Goal: Task Accomplishment & Management: Complete application form

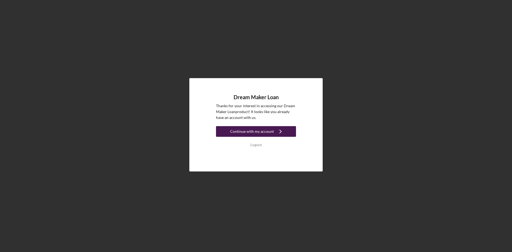
click at [265, 133] on div "Continue with my account" at bounding box center [252, 131] width 44 height 11
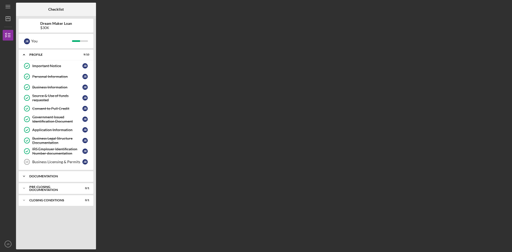
click at [49, 177] on div "Documentation" at bounding box center [57, 176] width 57 height 3
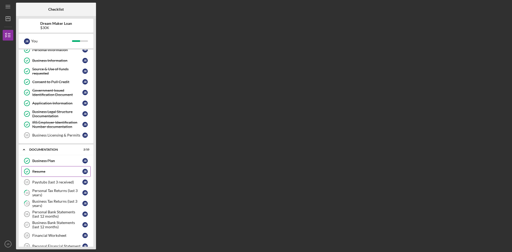
scroll to position [53, 0]
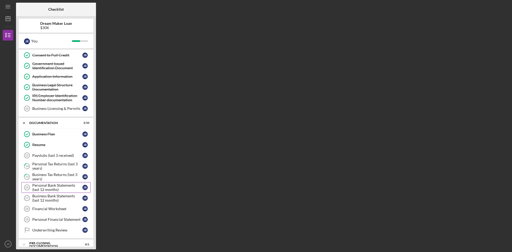
click at [52, 186] on div "Personal Bank Statements (last 12 months)" at bounding box center [57, 187] width 50 height 9
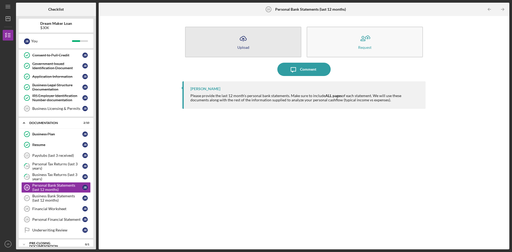
click at [239, 42] on icon "Icon/Upload" at bounding box center [242, 38] width 13 height 13
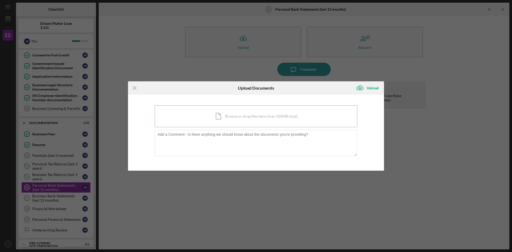
click at [204, 119] on div "Icon/Document Browse or drag files here (max 100MB total) Tap to choose files o…" at bounding box center [256, 116] width 203 height 22
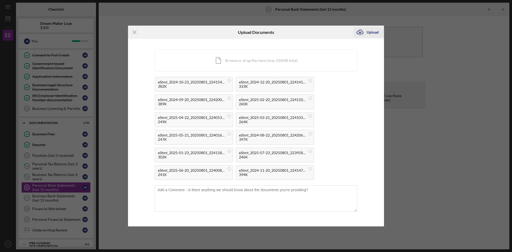
click at [364, 32] on icon "Icon/Upload" at bounding box center [359, 32] width 13 height 13
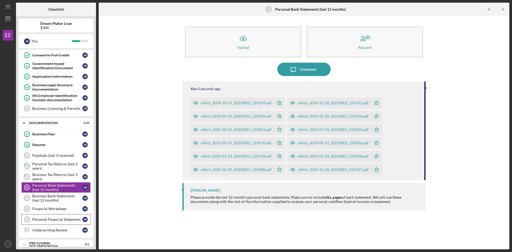
scroll to position [71, 0]
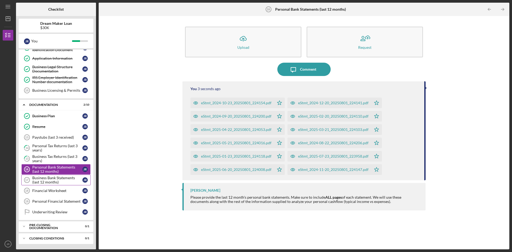
click at [48, 179] on div "Business Bank Statements (last 12 months)" at bounding box center [57, 180] width 50 height 9
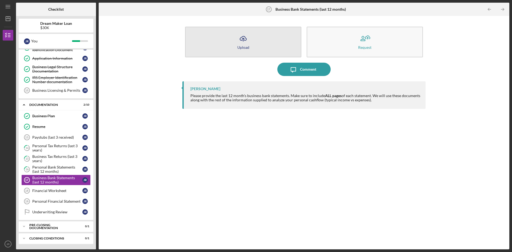
click at [243, 40] on icon "Icon/Upload" at bounding box center [242, 38] width 13 height 13
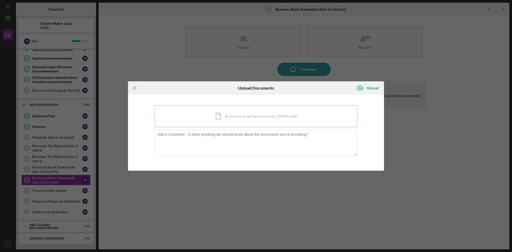
click at [221, 118] on div "Icon/Document Browse or drag files here (max 100MB total) Tap to choose files o…" at bounding box center [256, 116] width 203 height 22
click at [198, 118] on div "Icon/Document Browse or drag files here (max 100MB total) Tap to choose files o…" at bounding box center [256, 116] width 203 height 22
click at [419, 208] on div "Icon/Menu Close Upload Documents Icon/Upload Upload You're uploading documents …" at bounding box center [256, 126] width 512 height 252
click at [223, 117] on div "Icon/Document Browse or drag files here (max 100MB total) Tap to choose files o…" at bounding box center [256, 116] width 203 height 22
drag, startPoint x: 458, startPoint y: 1, endPoint x: 253, endPoint y: 187, distance: 277.4
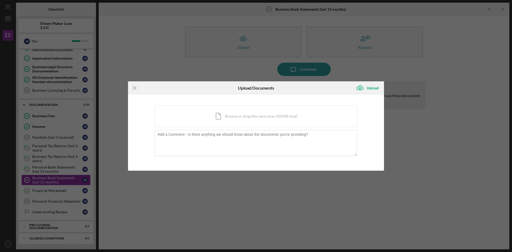
click at [253, 187] on div "Icon/Menu Close Upload Documents Icon/Upload Upload You're uploading documents …" at bounding box center [256, 126] width 512 height 252
click at [228, 116] on div "Icon/Document Browse or drag files here (max 100MB total) Tap to choose files o…" at bounding box center [256, 116] width 203 height 22
click at [219, 118] on div "Icon/Document Browse or drag files here (max 100MB total) Tap to choose files o…" at bounding box center [256, 116] width 203 height 22
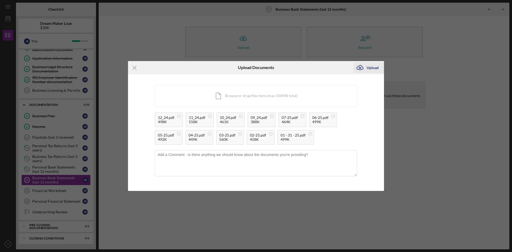
click at [371, 68] on div "Upload" at bounding box center [373, 67] width 12 height 11
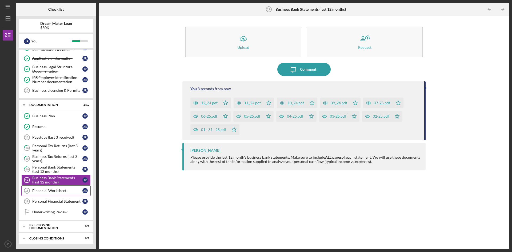
click at [63, 192] on div "Financial Worksheet" at bounding box center [57, 190] width 50 height 4
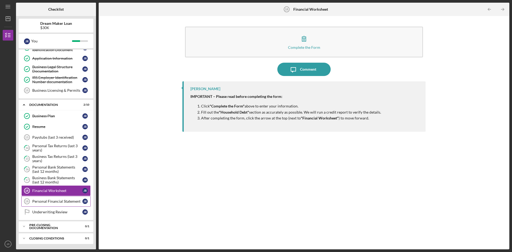
click at [56, 201] on div "Personal Financial Statement" at bounding box center [57, 201] width 50 height 4
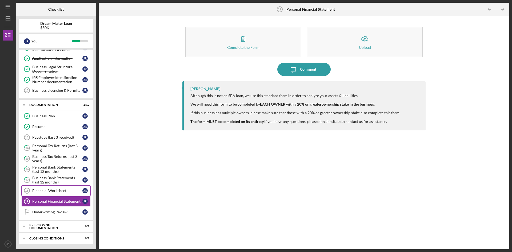
click at [61, 191] on div "Financial Worksheet" at bounding box center [57, 190] width 50 height 4
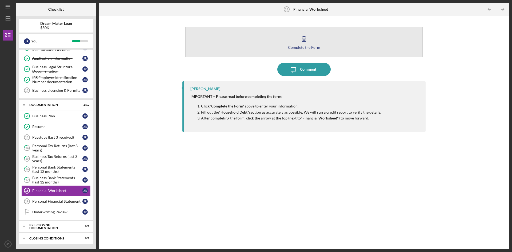
click at [310, 40] on icon "button" at bounding box center [303, 38] width 13 height 13
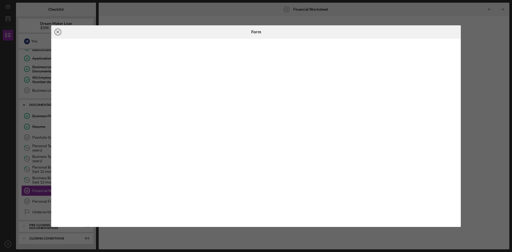
click at [55, 33] on circle at bounding box center [58, 32] width 6 height 6
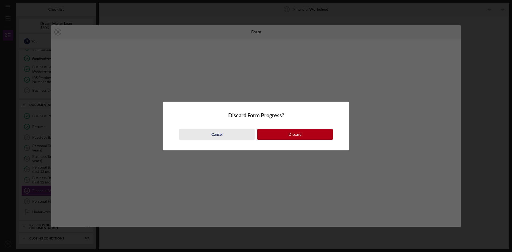
click at [225, 133] on button "Cancel" at bounding box center [216, 134] width 75 height 11
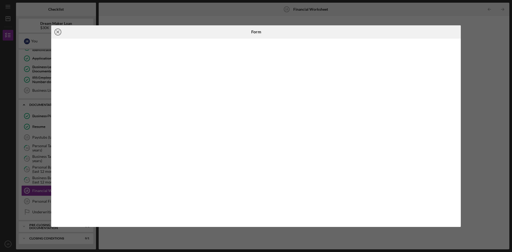
click at [59, 32] on icon "Icon/Close" at bounding box center [57, 31] width 13 height 13
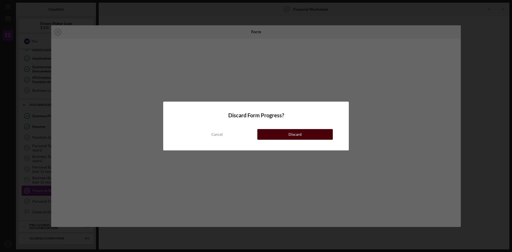
click at [304, 139] on button "Discard" at bounding box center [294, 134] width 75 height 11
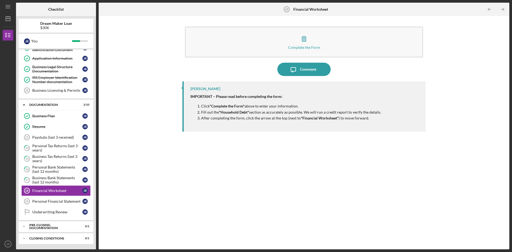
click at [288, 180] on div "[PERSON_NAME] IMPORTANT – Please read before completing the form: Click "Comple…" at bounding box center [303, 161] width 243 height 160
click at [152, 179] on div "Complete the Form Form Icon/Message Comment [PERSON_NAME] IMPORTANT – Please re…" at bounding box center [303, 133] width 405 height 228
click at [160, 181] on div "Complete the Form Form Icon/Message Comment [PERSON_NAME] IMPORTANT – Please re…" at bounding box center [303, 133] width 405 height 228
click at [334, 203] on div "[PERSON_NAME] IMPORTANT – Please read before completing the form: Click "Comple…" at bounding box center [303, 161] width 243 height 160
click at [50, 191] on div "Financial Worksheet" at bounding box center [57, 190] width 50 height 4
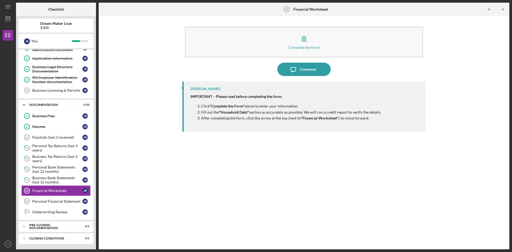
click at [172, 192] on div "Complete the Form Form Icon/Message Comment [PERSON_NAME] IMPORTANT – Please re…" at bounding box center [303, 133] width 405 height 228
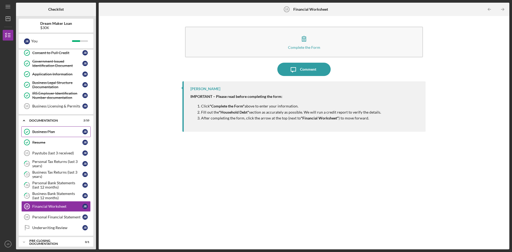
scroll to position [71, 0]
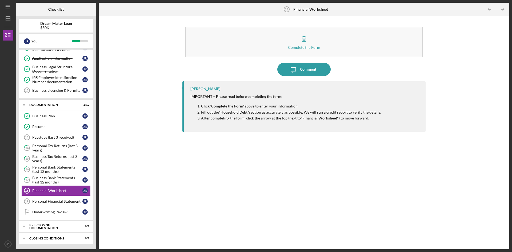
click at [228, 175] on div "[PERSON_NAME] IMPORTANT – Please read before completing the form: Click "Comple…" at bounding box center [303, 161] width 243 height 160
click at [53, 230] on div "Icon/Expander Pre-Closing Documentation 0 / 1" at bounding box center [56, 226] width 75 height 11
click at [54, 227] on div "Pre-Closing Documentation" at bounding box center [57, 226] width 57 height 3
click at [52, 238] on div "Closing Conditions" at bounding box center [57, 238] width 57 height 3
click at [56, 220] on div "Icon/Expander Profile 9 / 10 Important Notice Important Notice J R Personal Inf…" at bounding box center [56, 148] width 75 height 197
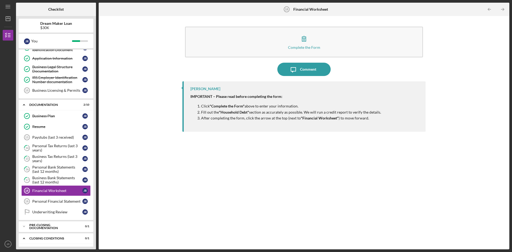
click at [134, 207] on div "Complete the Form Form Icon/Message Comment [PERSON_NAME] IMPORTANT – Please re…" at bounding box center [303, 133] width 405 height 228
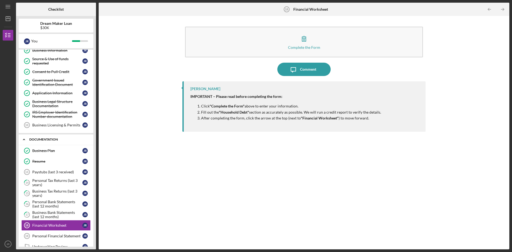
scroll to position [0, 0]
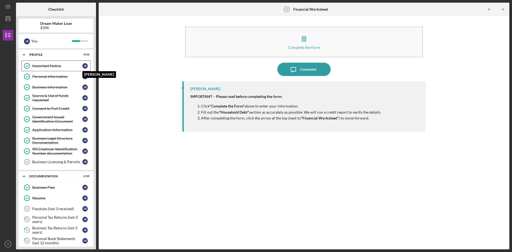
click at [83, 65] on div "J R" at bounding box center [84, 65] width 5 height 5
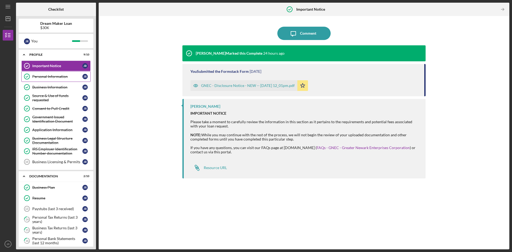
click at [57, 78] on div "Personal Information" at bounding box center [57, 76] width 50 height 4
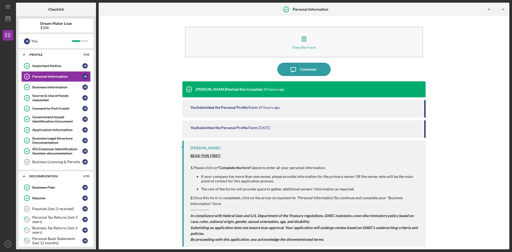
scroll to position [3, 0]
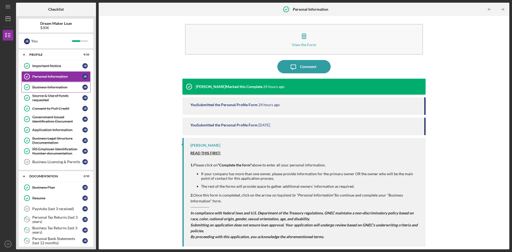
click at [55, 87] on div "Business Information" at bounding box center [57, 87] width 50 height 4
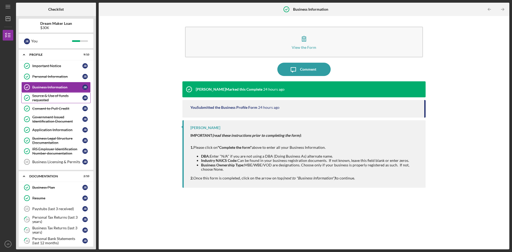
click at [52, 95] on div "Source & Use of funds requested" at bounding box center [57, 98] width 50 height 9
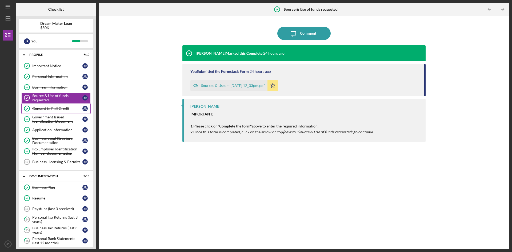
click at [48, 109] on div "Consent to Pull Credit" at bounding box center [57, 108] width 50 height 4
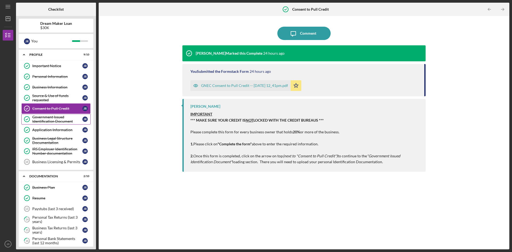
click at [49, 119] on div "Government Issued Identification Document" at bounding box center [57, 119] width 50 height 9
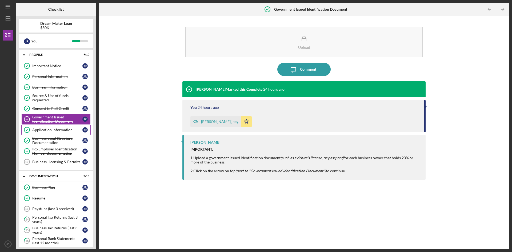
click at [49, 130] on div "Application Information" at bounding box center [57, 130] width 50 height 4
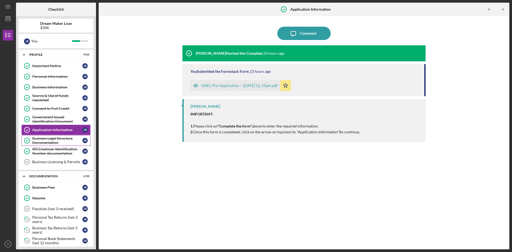
click at [49, 138] on div "Business Legal Structure Documentation" at bounding box center [57, 140] width 50 height 9
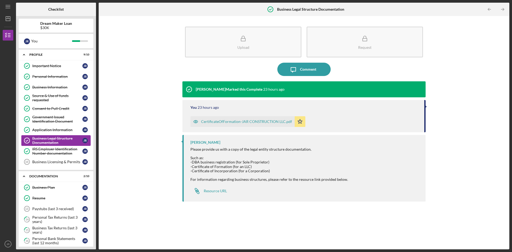
click at [48, 144] on div "Business Legal Structure Documentation" at bounding box center [57, 140] width 50 height 9
click at [48, 147] on div "IRS Employer Identification Number documentation" at bounding box center [57, 151] width 50 height 9
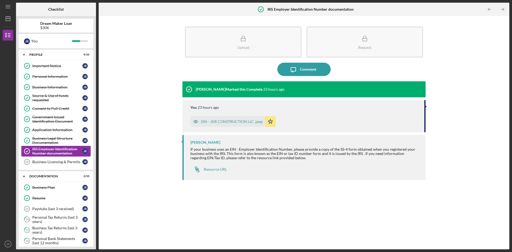
click at [48, 154] on div "IRS Employer Identification Number documentation" at bounding box center [57, 151] width 50 height 9
click at [49, 161] on div "Business Licensing & Permits" at bounding box center [57, 162] width 50 height 4
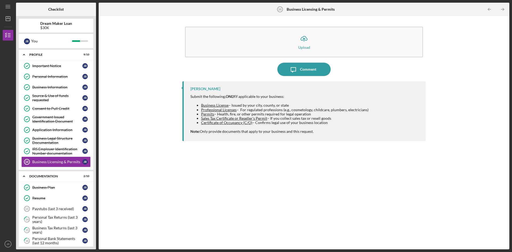
click at [136, 172] on div "Icon/Upload Upload Icon/Message Comment [PERSON_NAME] Submit the following, ONL…" at bounding box center [303, 133] width 405 height 228
